Goal: Use online tool/utility: Utilize a website feature to perform a specific function

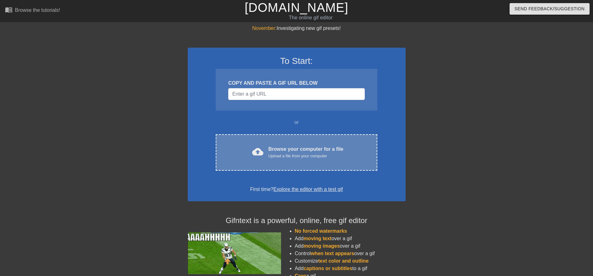
click at [270, 154] on div "Upload a file from your computer" at bounding box center [305, 156] width 75 height 6
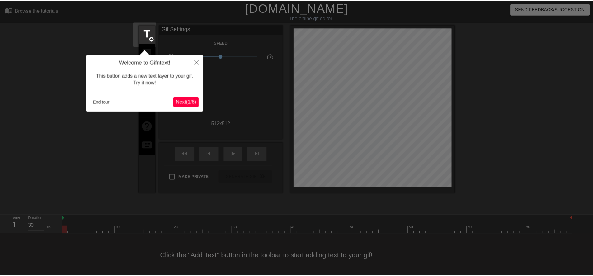
scroll to position [2, 0]
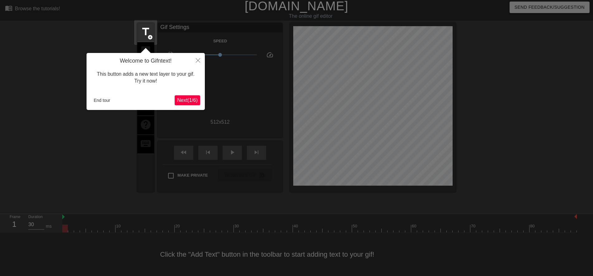
click at [184, 99] on span "Next ( 1 / 6 )" at bounding box center [187, 99] width 21 height 5
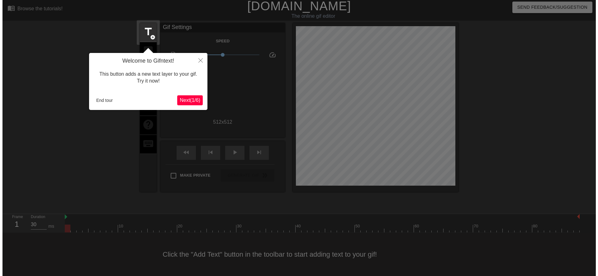
scroll to position [0, 0]
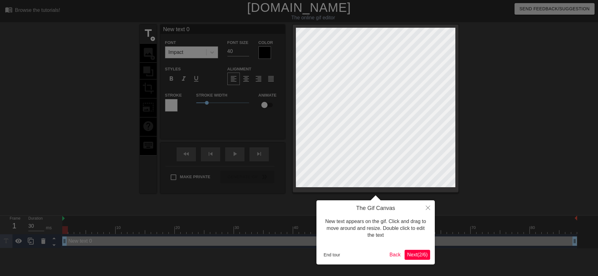
click at [413, 257] on span "Next ( 2 / 6 )" at bounding box center [417, 254] width 21 height 5
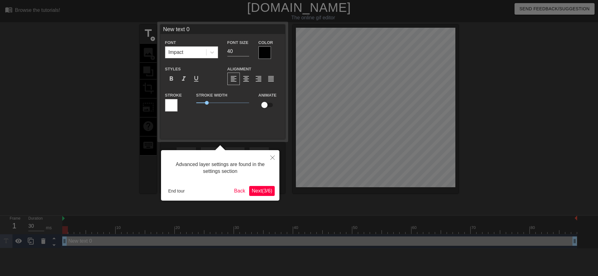
click at [260, 188] on span "Next ( 3 / 6 )" at bounding box center [262, 190] width 21 height 5
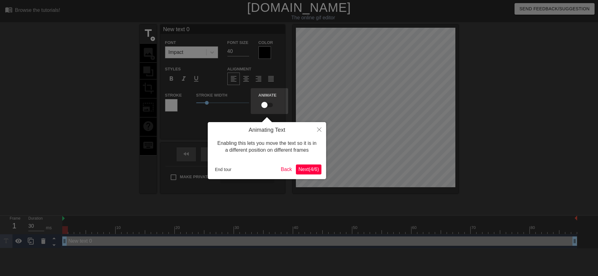
click at [299, 173] on button "Next ( 4 / 6 )" at bounding box center [309, 169] width 26 height 10
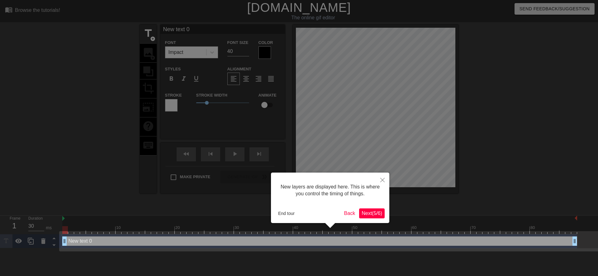
click at [366, 214] on span "Next ( 5 / 6 )" at bounding box center [372, 212] width 21 height 5
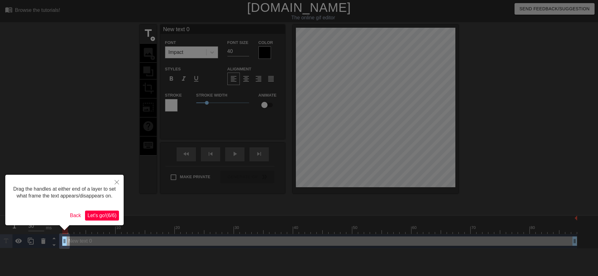
click at [103, 217] on span "Let's go! ( 6 / 6 )" at bounding box center [101, 215] width 29 height 5
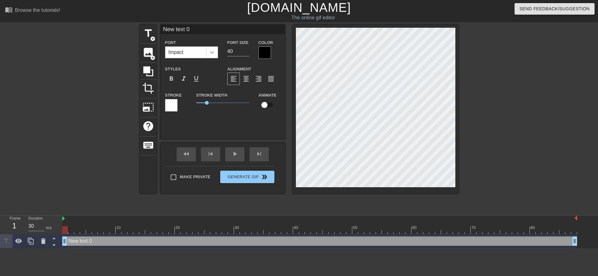
click at [209, 54] on icon at bounding box center [212, 52] width 6 height 6
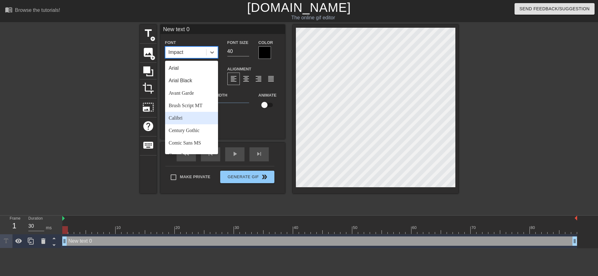
click at [182, 118] on div "Calibri" at bounding box center [191, 118] width 53 height 12
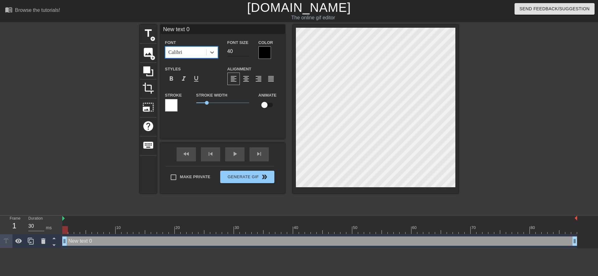
click at [229, 51] on input "40" at bounding box center [238, 51] width 22 height 10
type input "30"
click at [184, 81] on span "format_italic" at bounding box center [183, 78] width 7 height 7
type input "ew text 0"
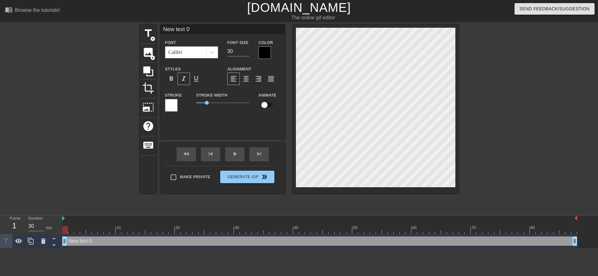
type textarea "ew text 0"
type input "w text 0"
type textarea "w text 0"
type input "text 0"
type textarea "text 0"
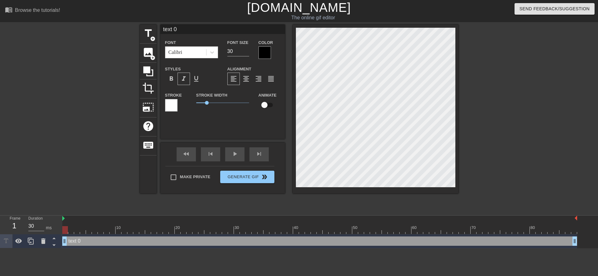
type input "text 0"
type textarea "text 0"
type input "ext 0"
type textarea "ext 0"
type input "xt 0"
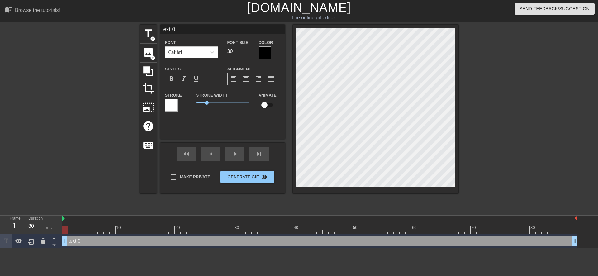
type textarea "xt 0"
type input "t 0"
type textarea "t 0"
type input "0"
type textarea "0"
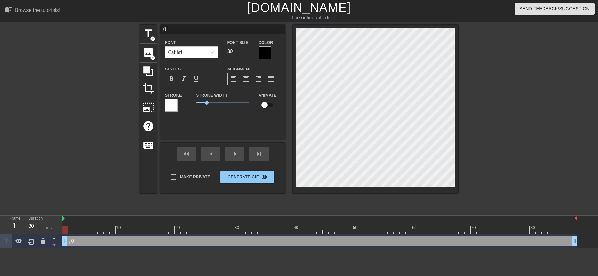
scroll to position [1, 1]
type input "0"
type textarea "0"
type input "@"
type textarea "@"
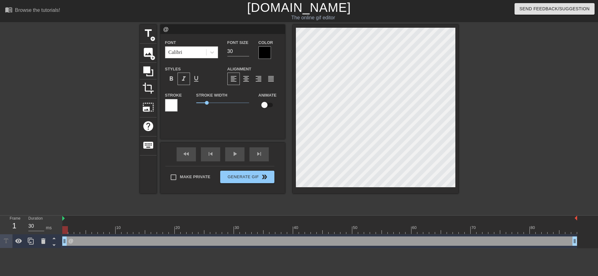
type input "@s"
type textarea "@s"
type input "@st"
type textarea "@st"
type input "@sti"
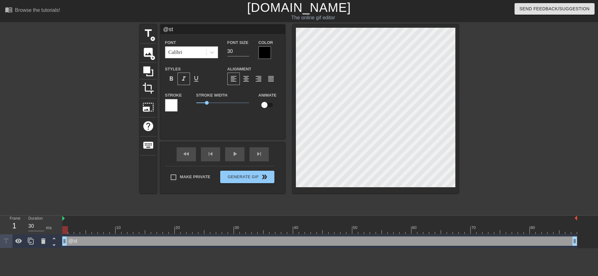
type textarea "@sti"
type input "@stic"
type textarea "@stic"
type input "@stick"
type textarea "@stick"
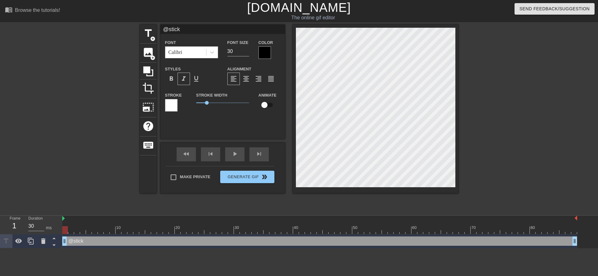
type input "@sticke"
type textarea "@sticke"
type input "@sticker"
type textarea "@sticker"
type input "@stickerb"
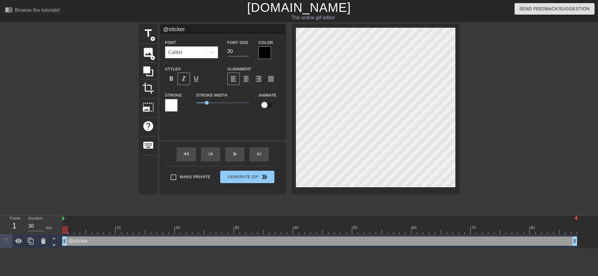
type textarea "@stickerb"
type input "@stickerba"
type textarea "@stickerba"
type input "@stickerbas"
type textarea "@stickerbas"
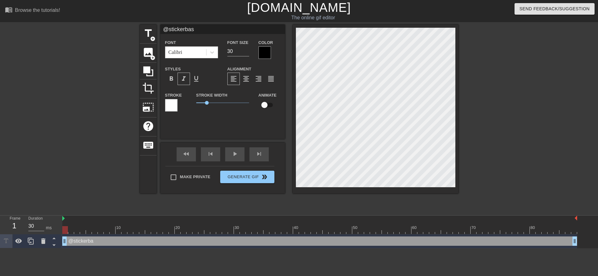
scroll to position [1, 2]
type input "@stickerbase"
type textarea "@stickerbase"
type input "@stickerbase_"
type textarea "@stickerbase_"
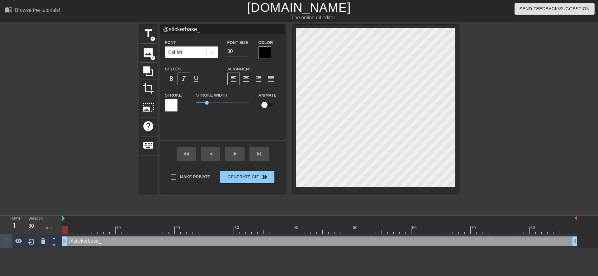
type input "@stickerbase_r"
type textarea "@stickerbase_r"
type input "@stickerbase_ru"
type textarea "@stickerbase_ru"
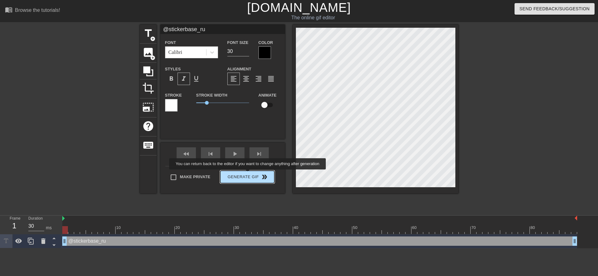
click at [248, 174] on span "Generate Gif double_arrow" at bounding box center [247, 176] width 49 height 7
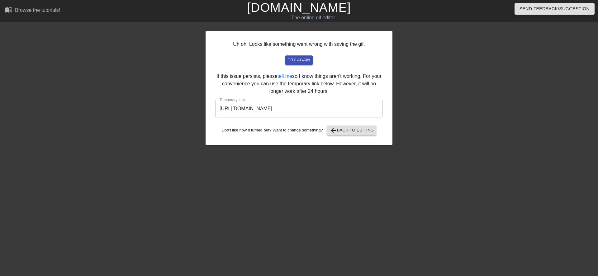
click at [307, 110] on input "[URL][DOMAIN_NAME]" at bounding box center [299, 108] width 168 height 17
